Goal: Task Accomplishment & Management: Manage account settings

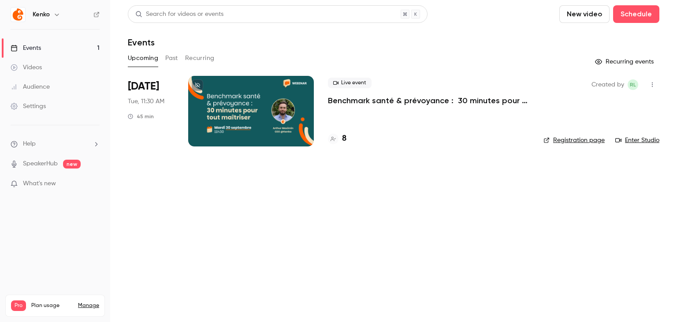
click at [264, 105] on div at bounding box center [251, 111] width 126 height 71
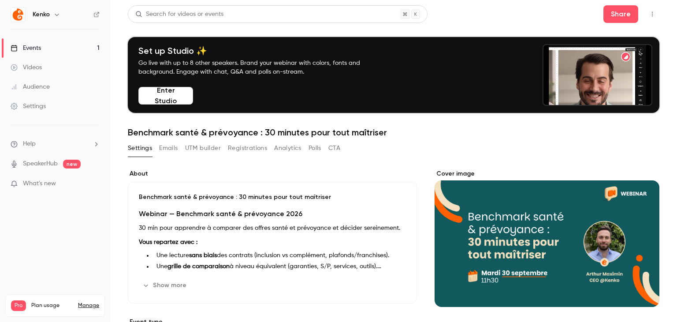
click at [263, 146] on button "Registrations" at bounding box center [247, 148] width 39 height 14
